Goal: Task Accomplishment & Management: Use online tool/utility

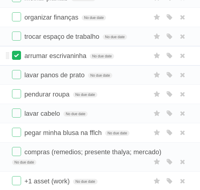
scroll to position [81, 0]
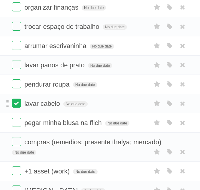
click at [16, 102] on label at bounding box center [16, 103] width 9 height 9
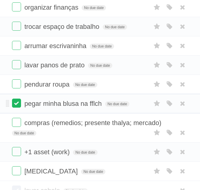
click at [16, 125] on label at bounding box center [16, 122] width 9 height 9
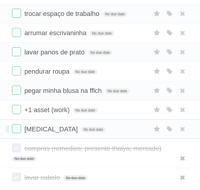
scroll to position [96, 0]
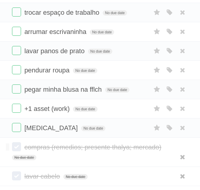
click at [12, 151] on label at bounding box center [16, 146] width 9 height 9
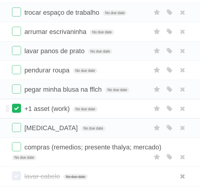
click at [17, 108] on label at bounding box center [16, 108] width 9 height 9
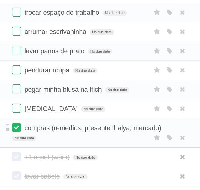
click at [16, 130] on label at bounding box center [16, 127] width 9 height 9
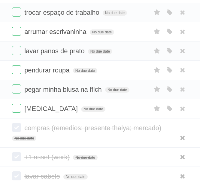
click at [16, 130] on label at bounding box center [16, 127] width 9 height 9
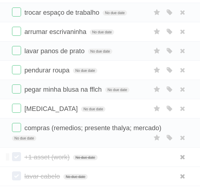
click at [17, 154] on label at bounding box center [16, 156] width 9 height 9
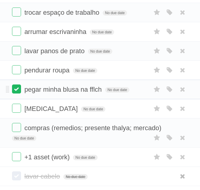
click at [16, 91] on label at bounding box center [16, 88] width 9 height 9
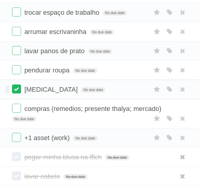
click at [17, 91] on label at bounding box center [16, 88] width 9 height 9
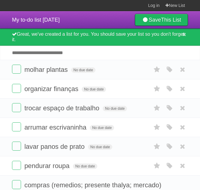
click at [53, 58] on input "Add another task" at bounding box center [100, 53] width 200 height 14
type input "**********"
click input "*********" at bounding box center [0, 0] width 0 height 0
